Goal: Information Seeking & Learning: Find specific fact

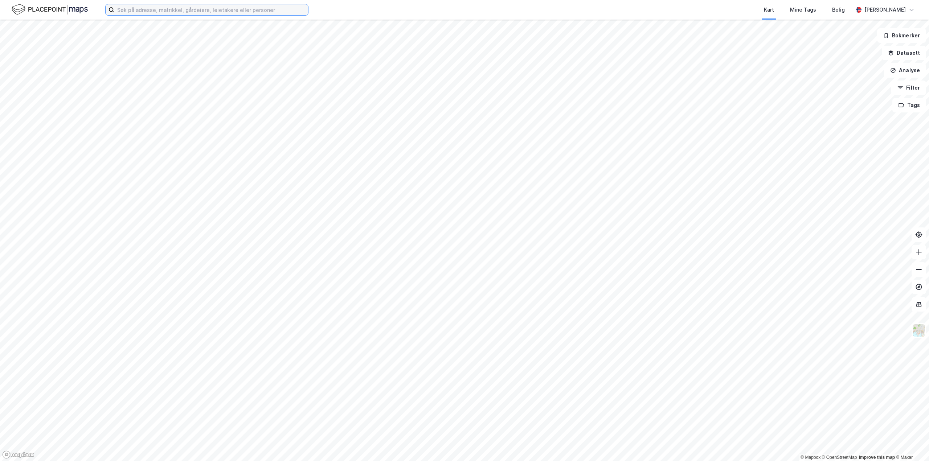
click at [140, 9] on input at bounding box center [211, 9] width 194 height 11
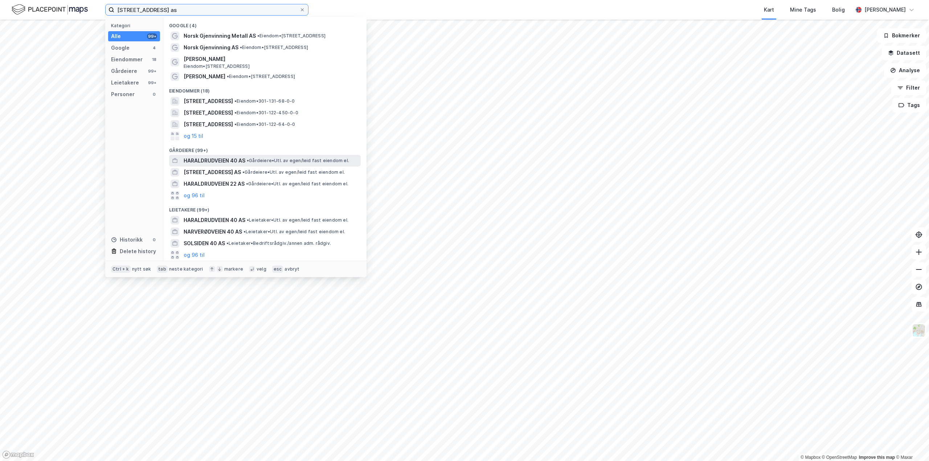
type input "[STREET_ADDRESS] as"
click at [249, 160] on span "•" at bounding box center [248, 160] width 2 height 5
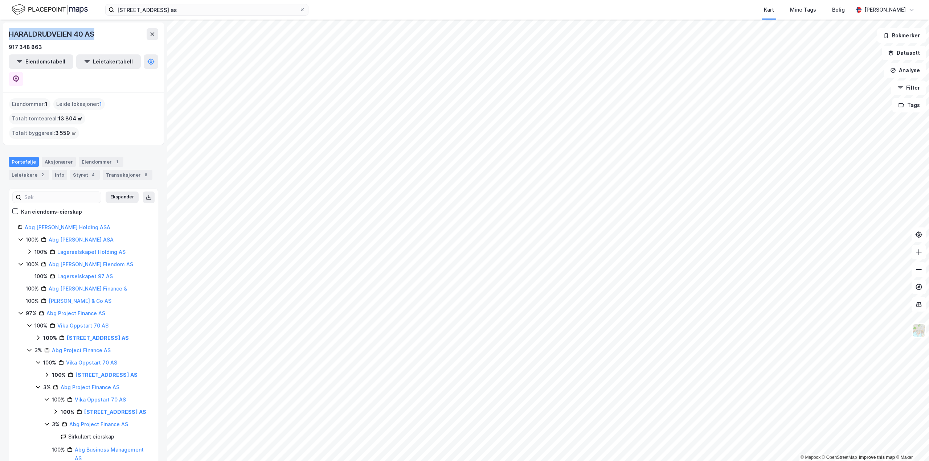
drag, startPoint x: 106, startPoint y: 35, endPoint x: 0, endPoint y: 32, distance: 106.4
click at [0, 32] on div "HARALDRUDVEIEN 40 AS 917 348 863 Eiendomstabell Leietakertabell Eiendommer : 1 …" at bounding box center [83, 241] width 167 height 442
copy div "HARALDRUDVEIEN 40 AS"
